Goal: Find specific page/section: Find specific page/section

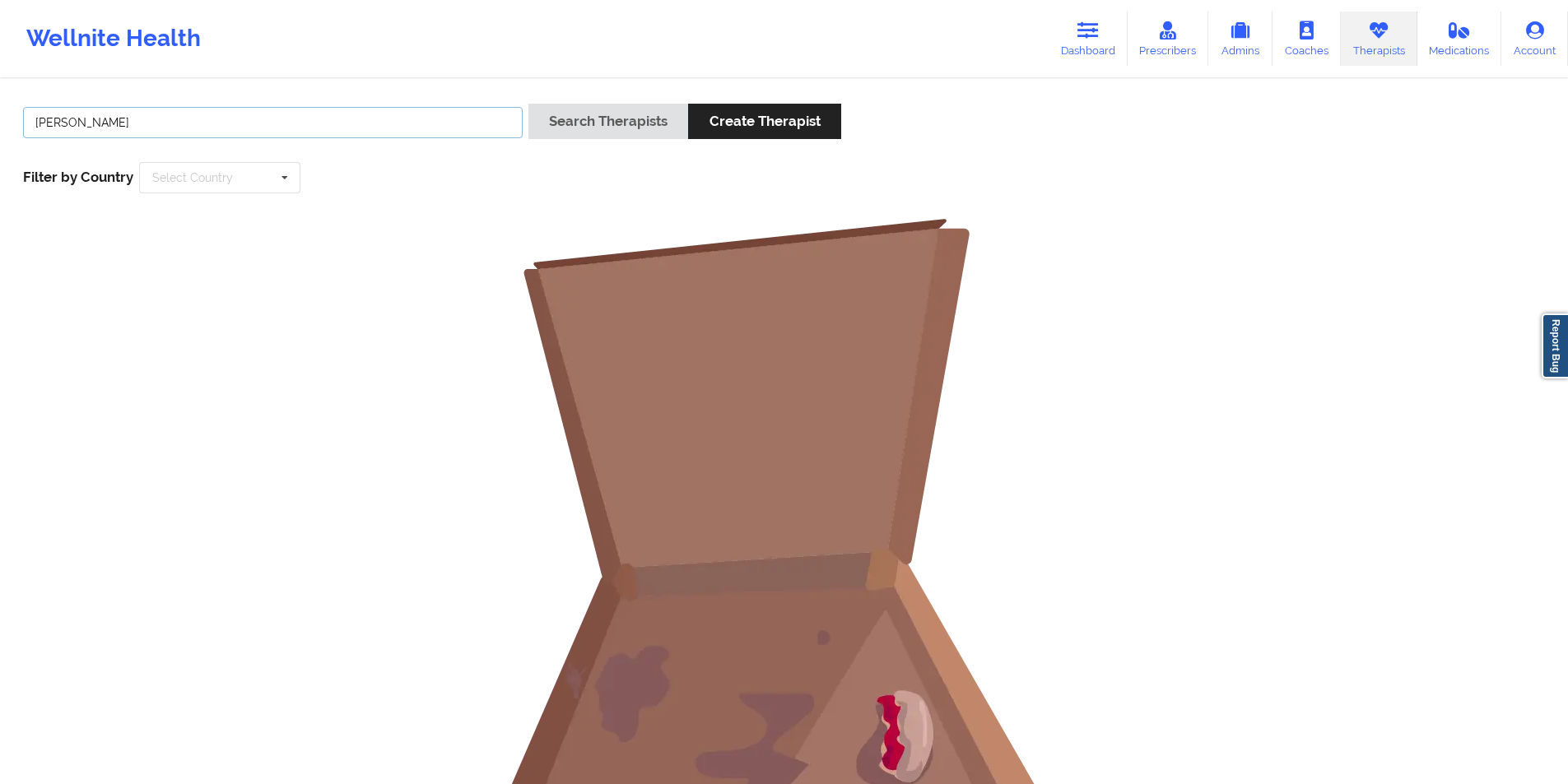
click at [351, 123] on input "[PERSON_NAME]" at bounding box center [273, 123] width 500 height 31
paste input "[PERSON_NAME]"
click at [600, 123] on button "Search Therapists" at bounding box center [608, 121] width 160 height 35
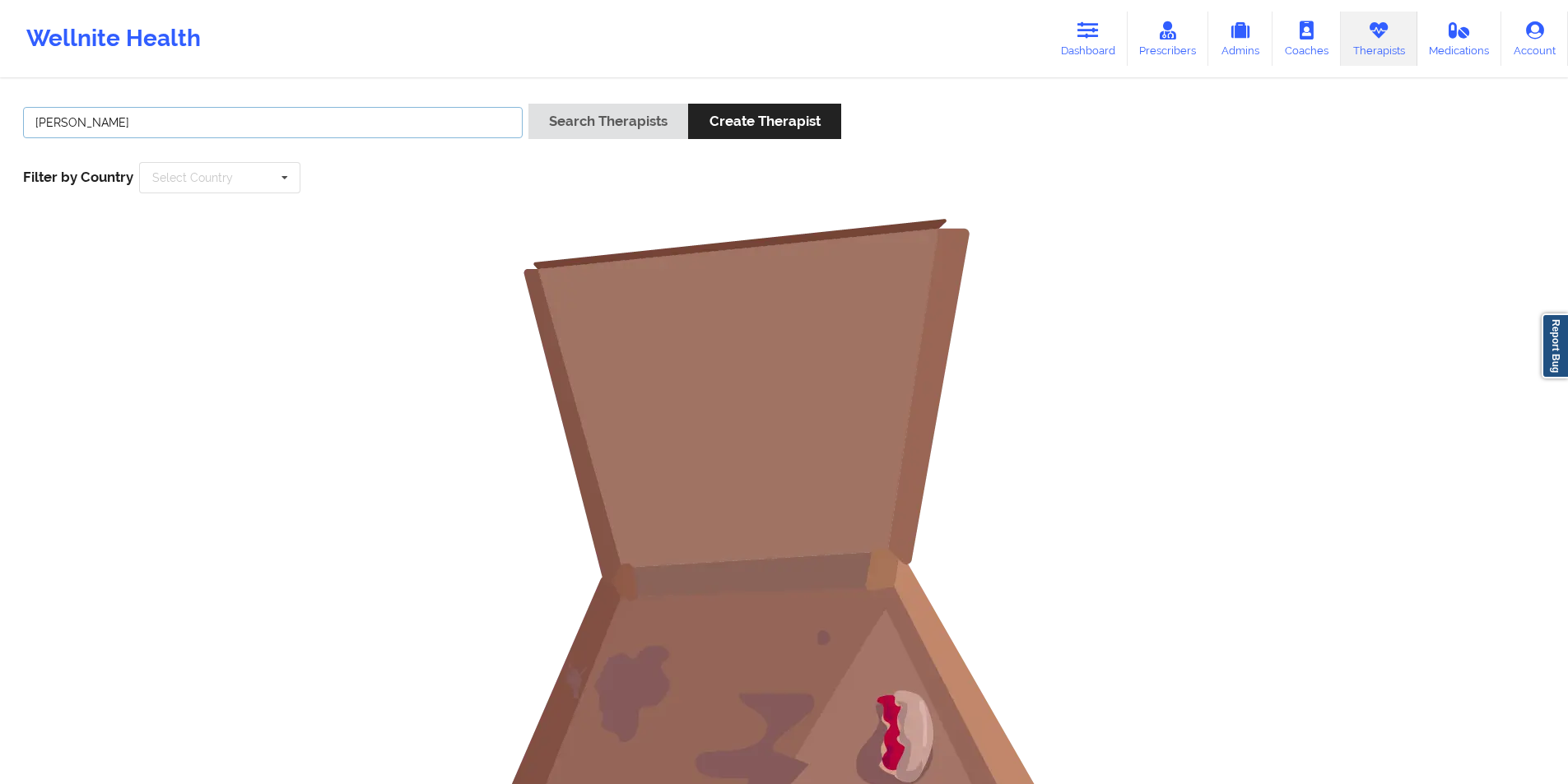
click at [153, 117] on input "[PERSON_NAME]" at bounding box center [273, 123] width 500 height 31
type input "[PERSON_NAME]"
click at [575, 119] on button "Search Therapists" at bounding box center [608, 121] width 160 height 35
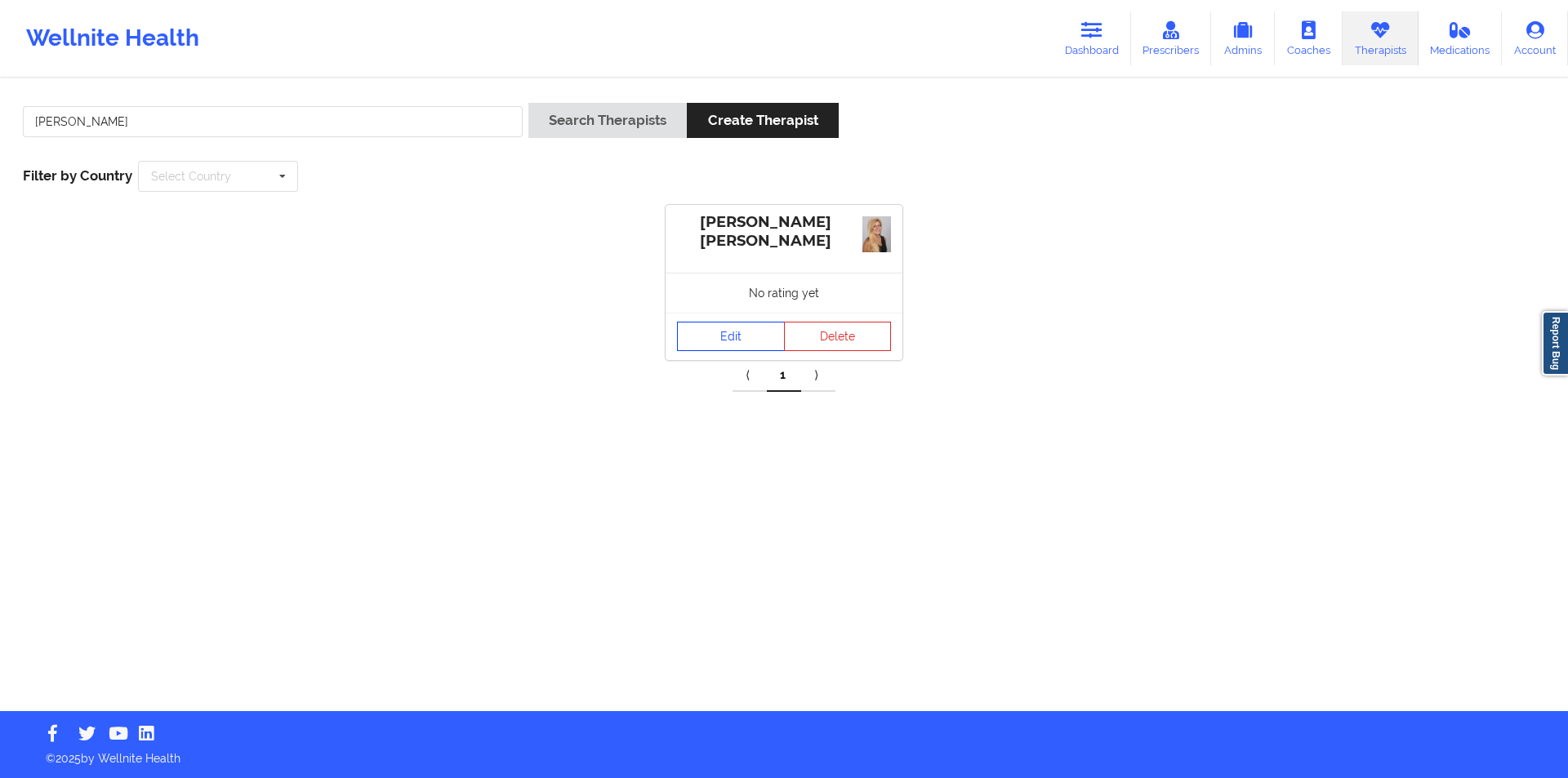
click at [736, 335] on link "Edit" at bounding box center [731, 336] width 108 height 29
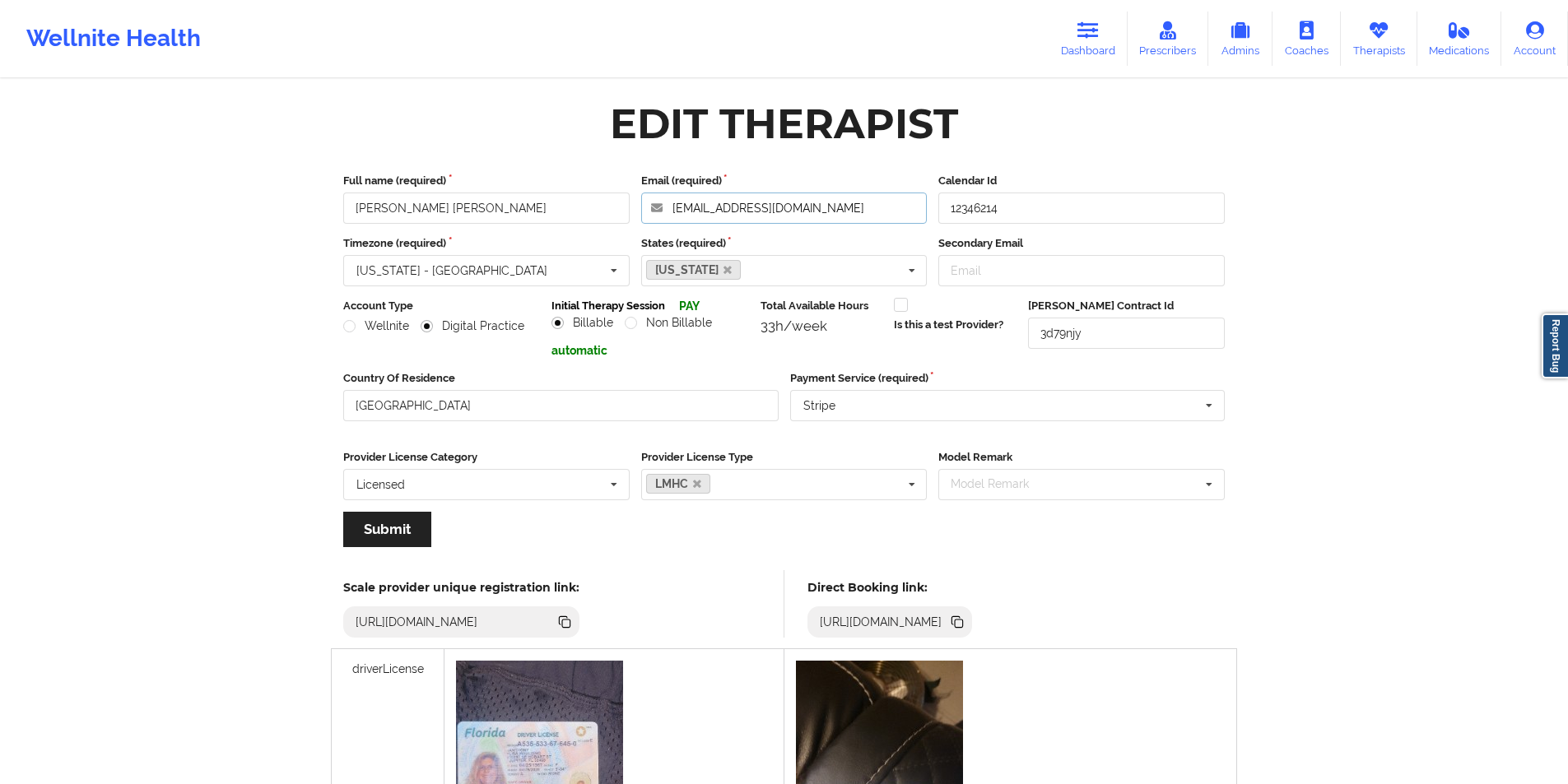
drag, startPoint x: 815, startPoint y: 206, endPoint x: 672, endPoint y: 207, distance: 143.0
click at [672, 207] on input "[EMAIL_ADDRESS][DOMAIN_NAME]" at bounding box center [784, 208] width 286 height 31
